Goal: Task Accomplishment & Management: Manage account settings

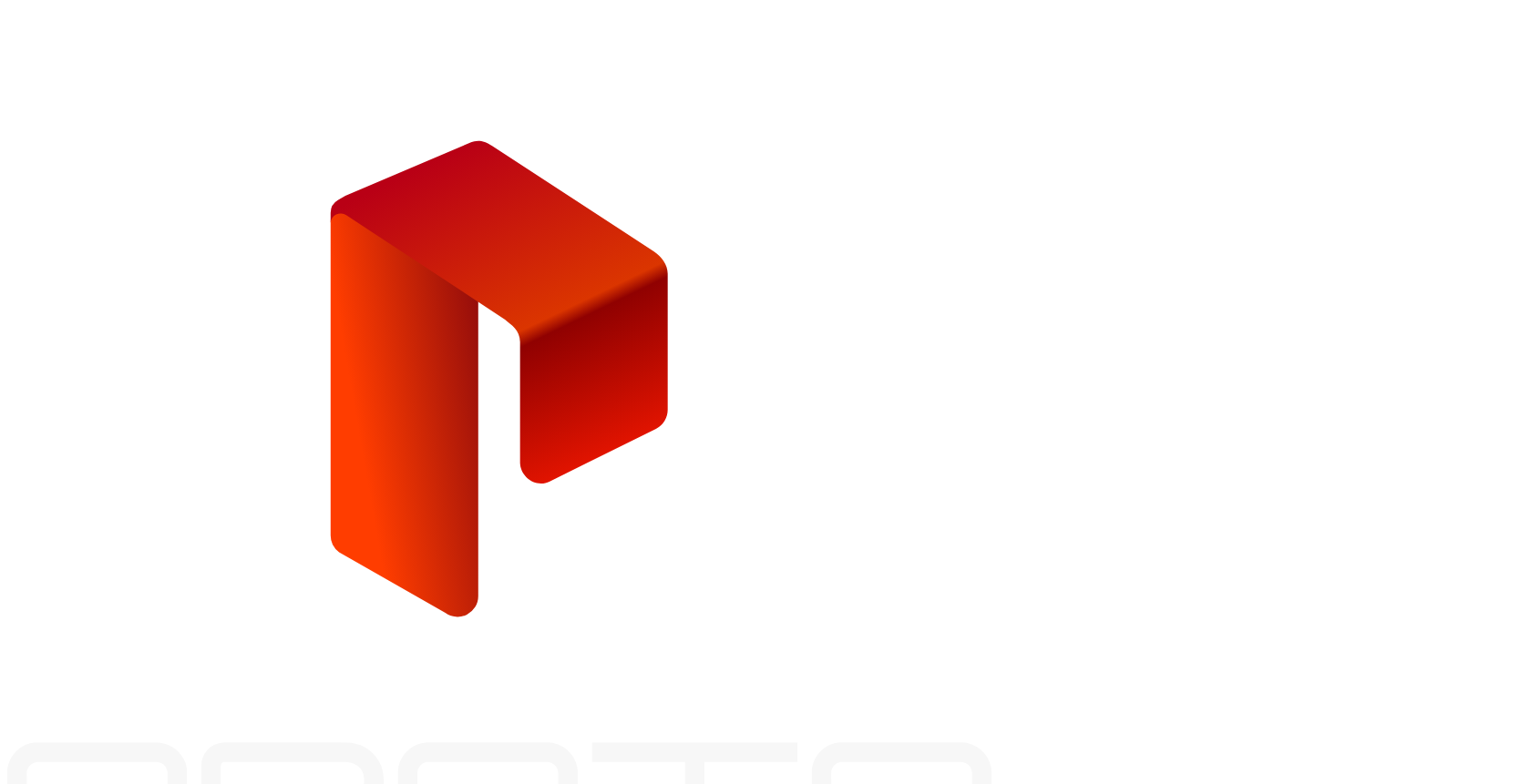
type input "*"
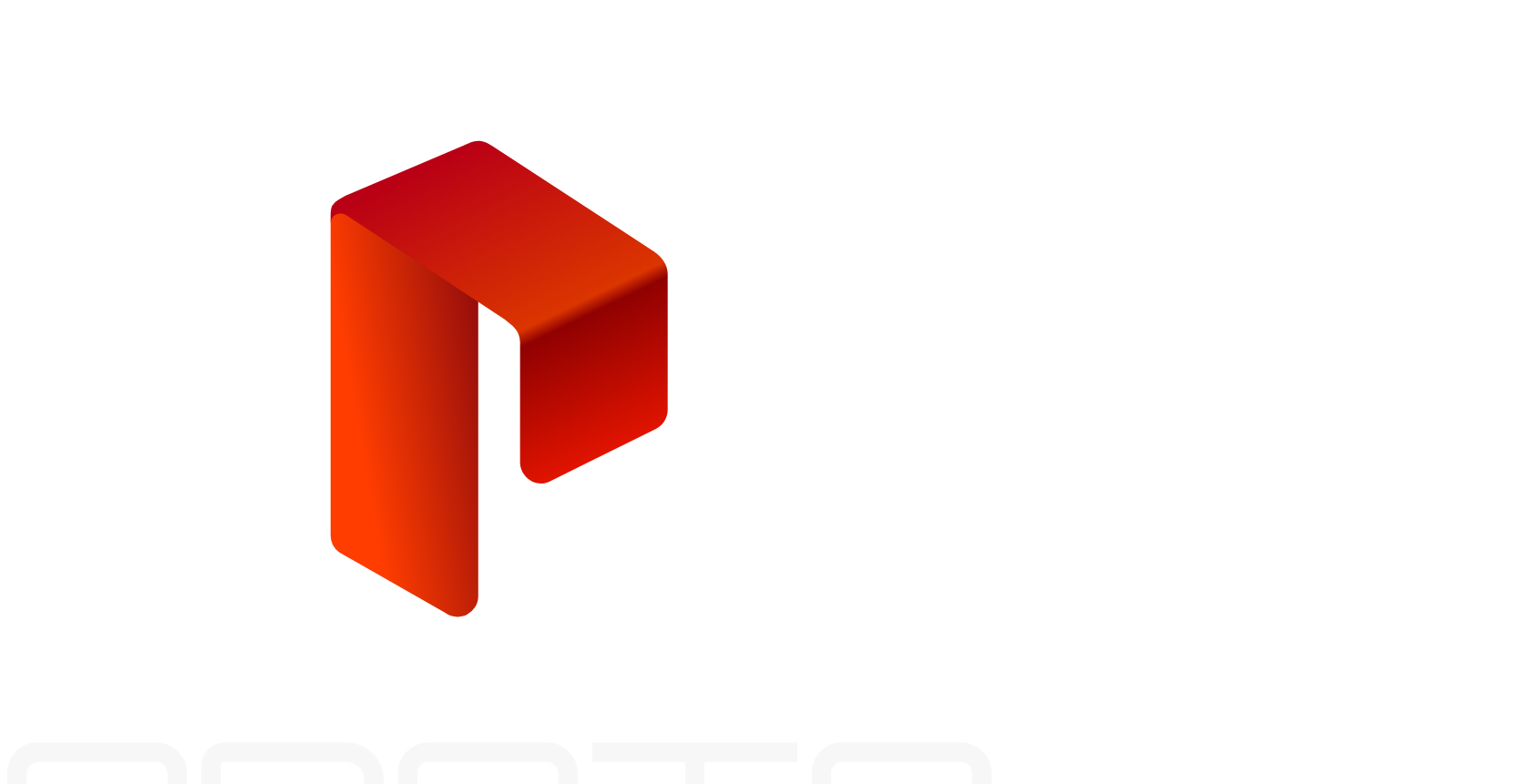
type input "**********"
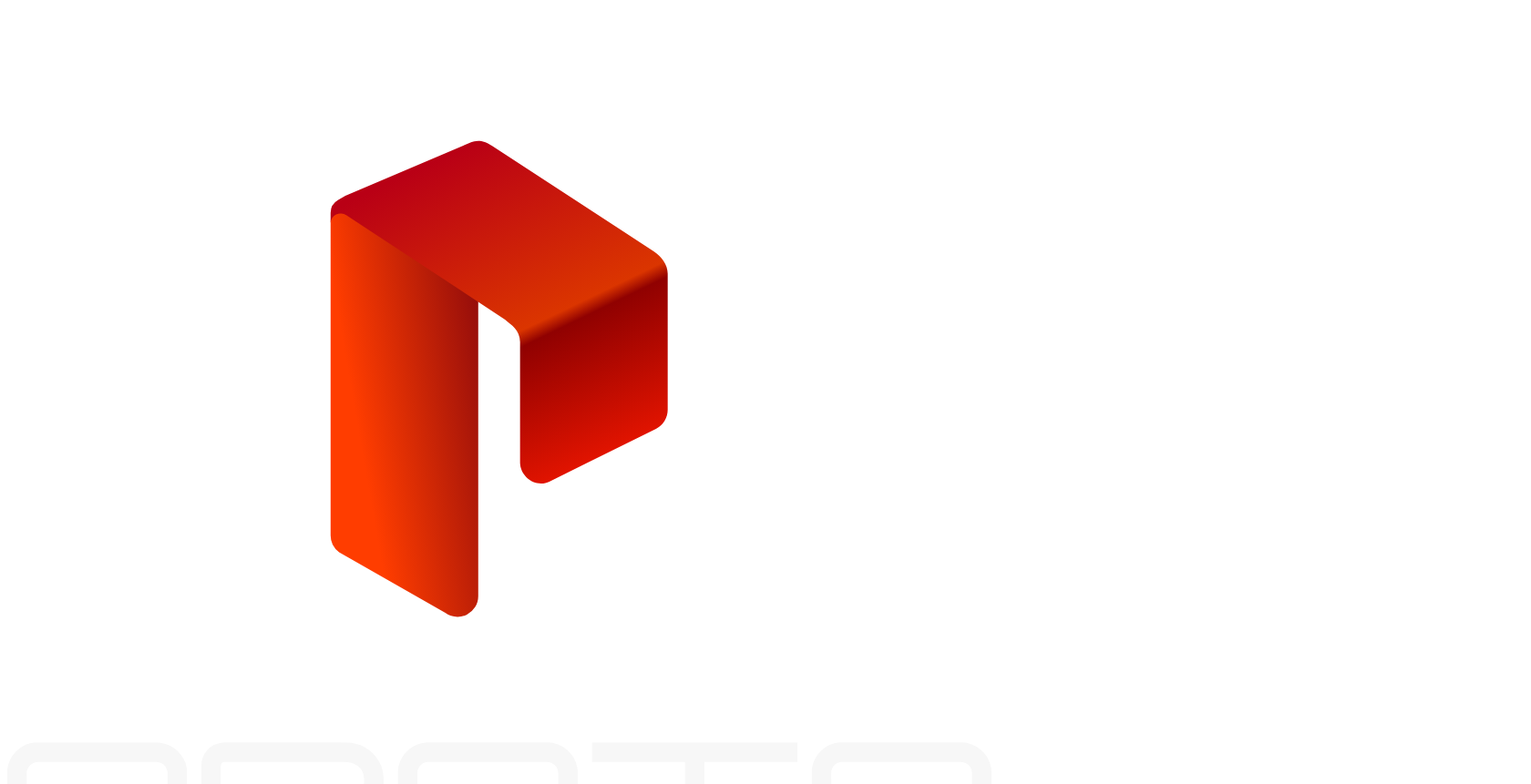
type input "*"
